Goal: Task Accomplishment & Management: Use online tool/utility

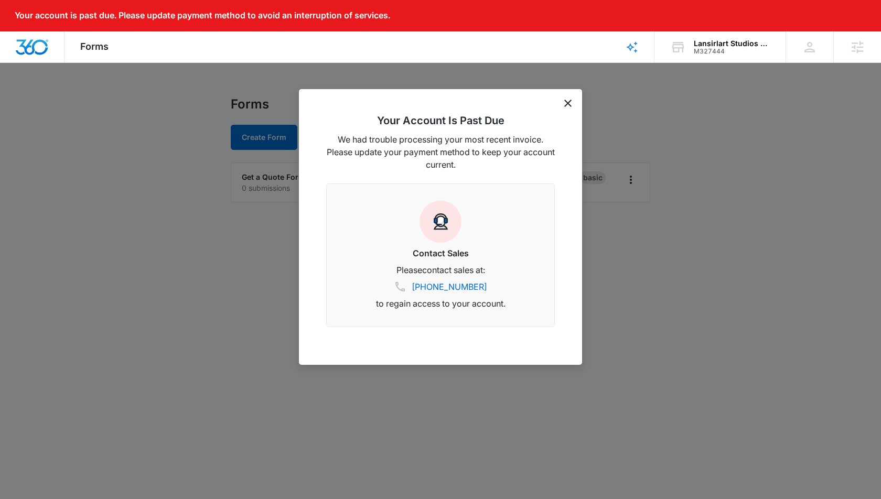
click at [569, 104] on icon "dismiss this dialog" at bounding box center [568, 103] width 7 height 7
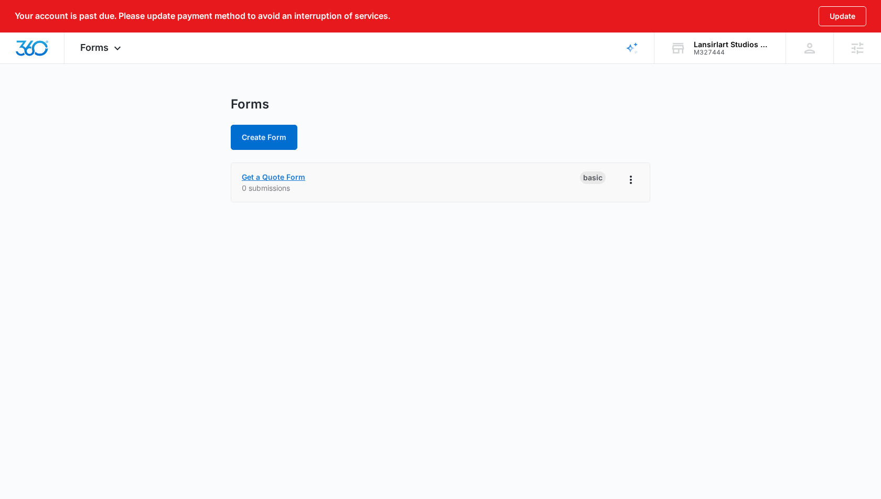
click at [261, 176] on link "Get a Quote Form" at bounding box center [273, 177] width 63 height 9
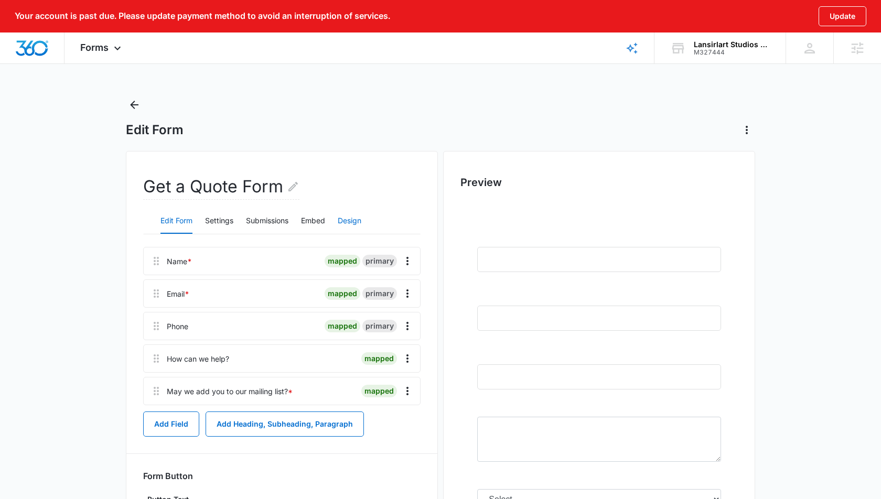
click at [345, 219] on button "Design" at bounding box center [350, 221] width 24 height 25
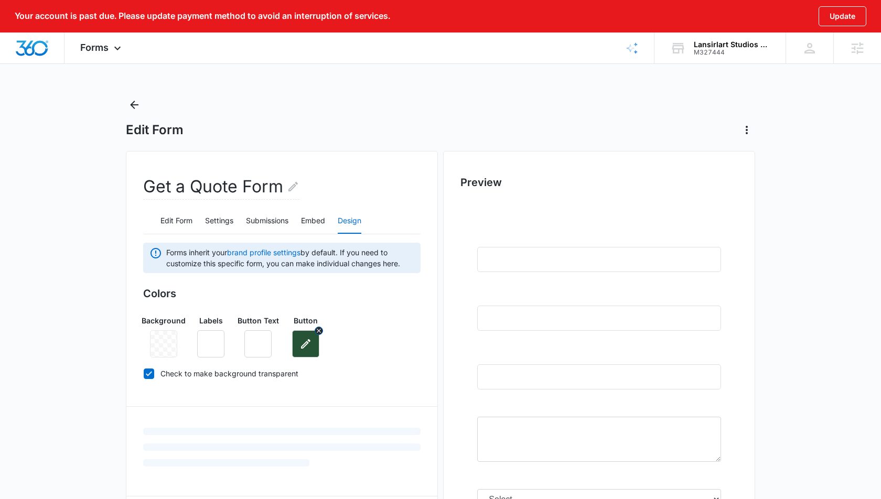
click at [307, 343] on icon "button" at bounding box center [305, 343] width 9 height 9
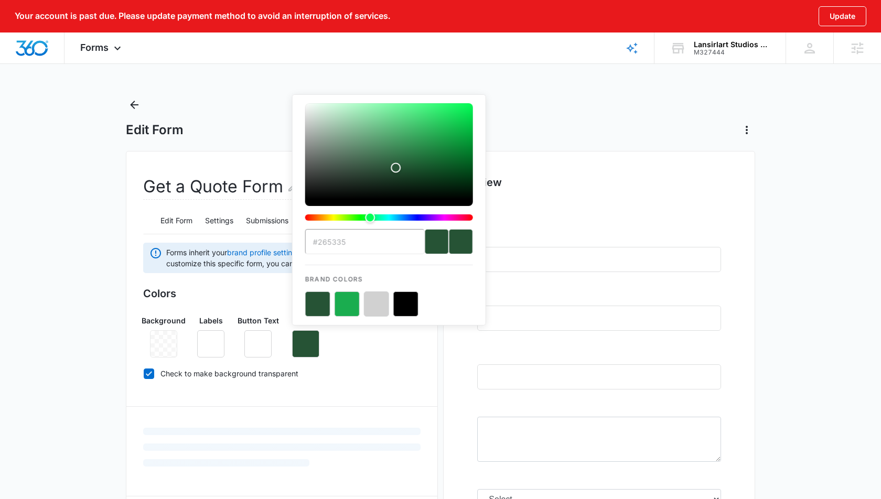
type input "#f9ca03"
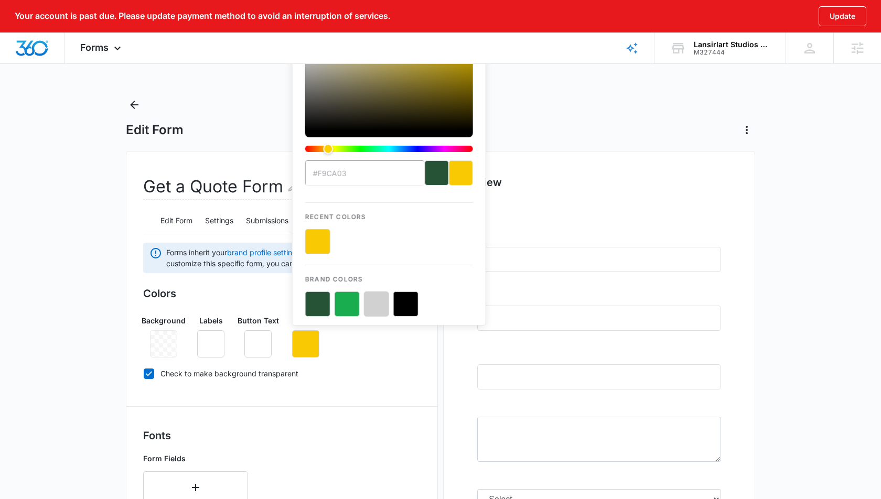
click at [414, 360] on div "Colors Background Labels Button Text Button #f9ca03 Recent Colors Brand Colors …" at bounding box center [282, 336] width 278 height 100
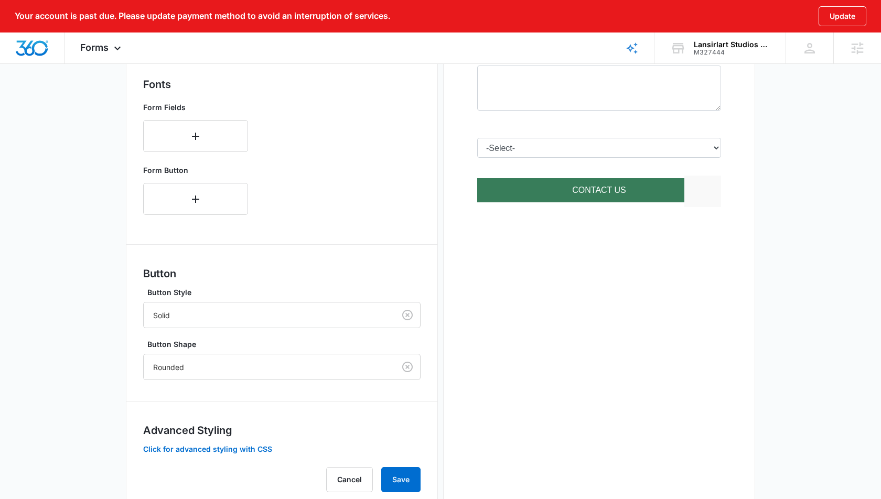
scroll to position [380, 0]
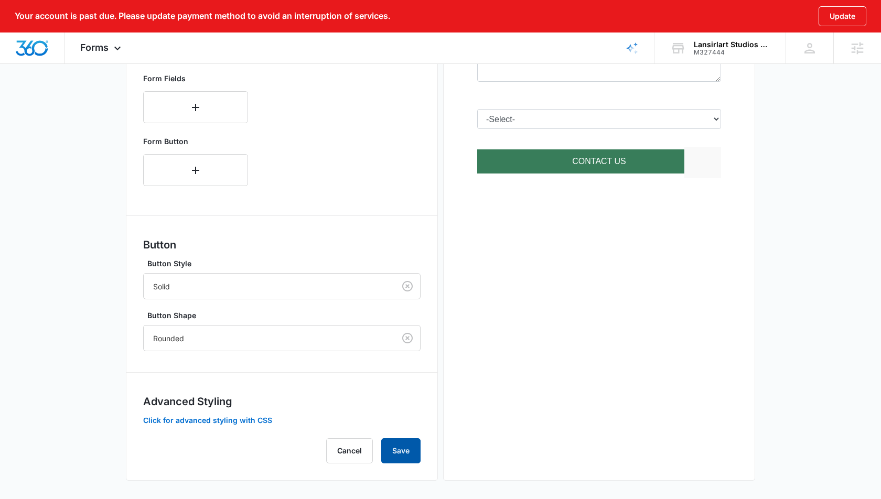
click at [398, 450] on button "Save" at bounding box center [400, 451] width 39 height 25
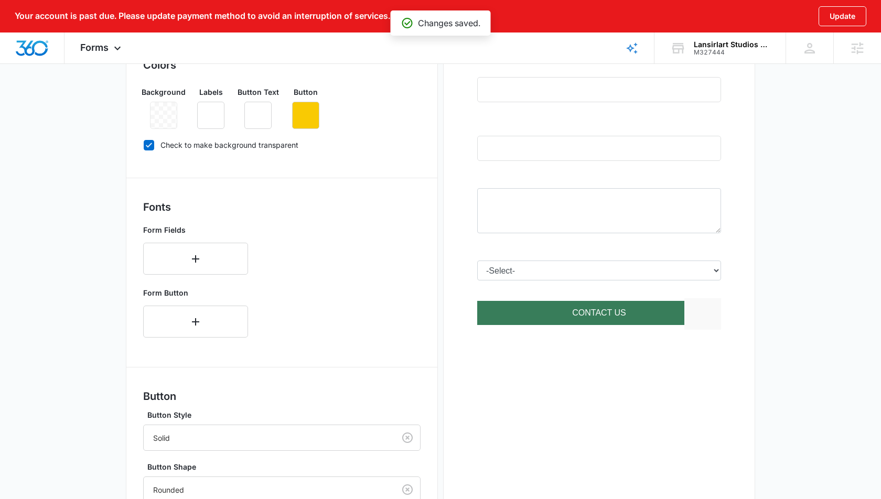
scroll to position [0, 0]
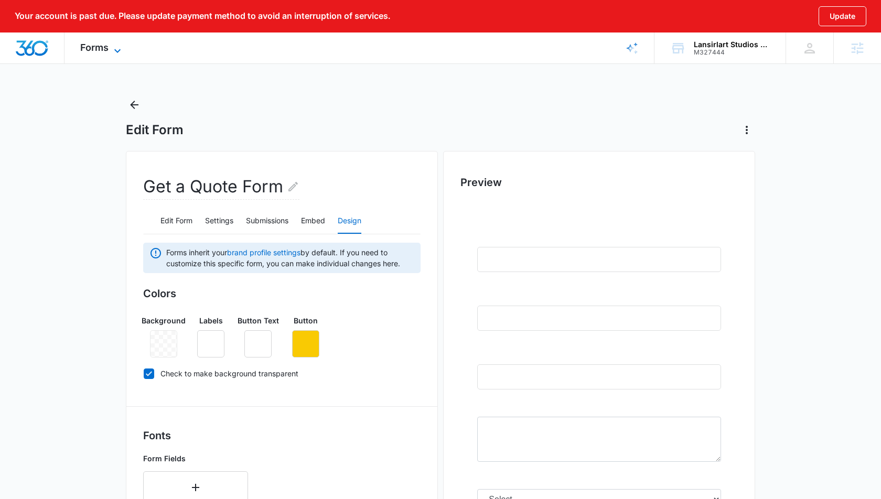
click at [93, 51] on span "Forms" at bounding box center [94, 47] width 28 height 11
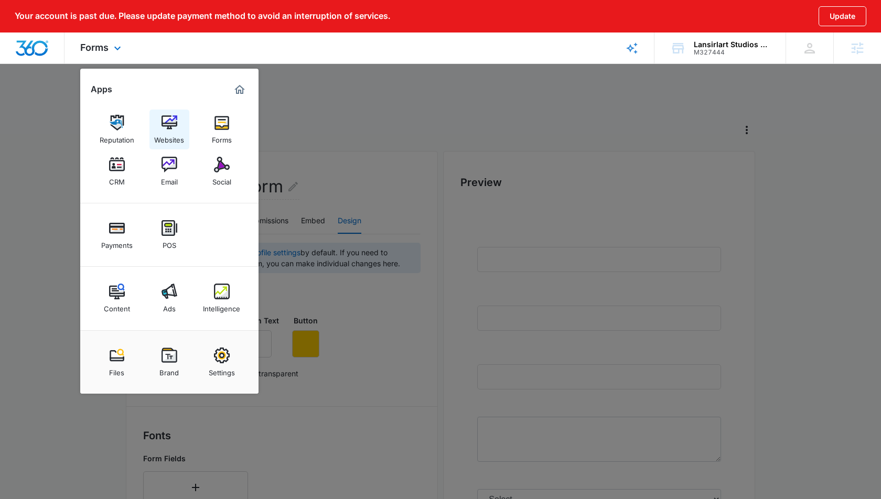
click at [162, 121] on img at bounding box center [170, 123] width 16 height 16
